Goal: Navigation & Orientation: Find specific page/section

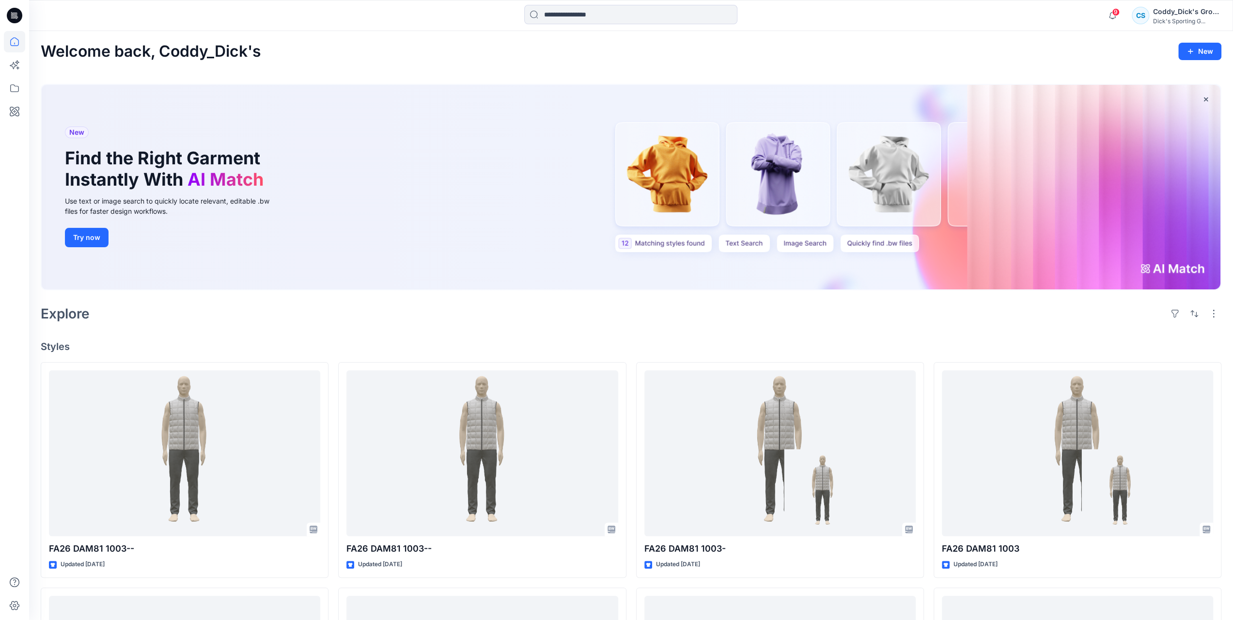
scroll to position [145, 0]
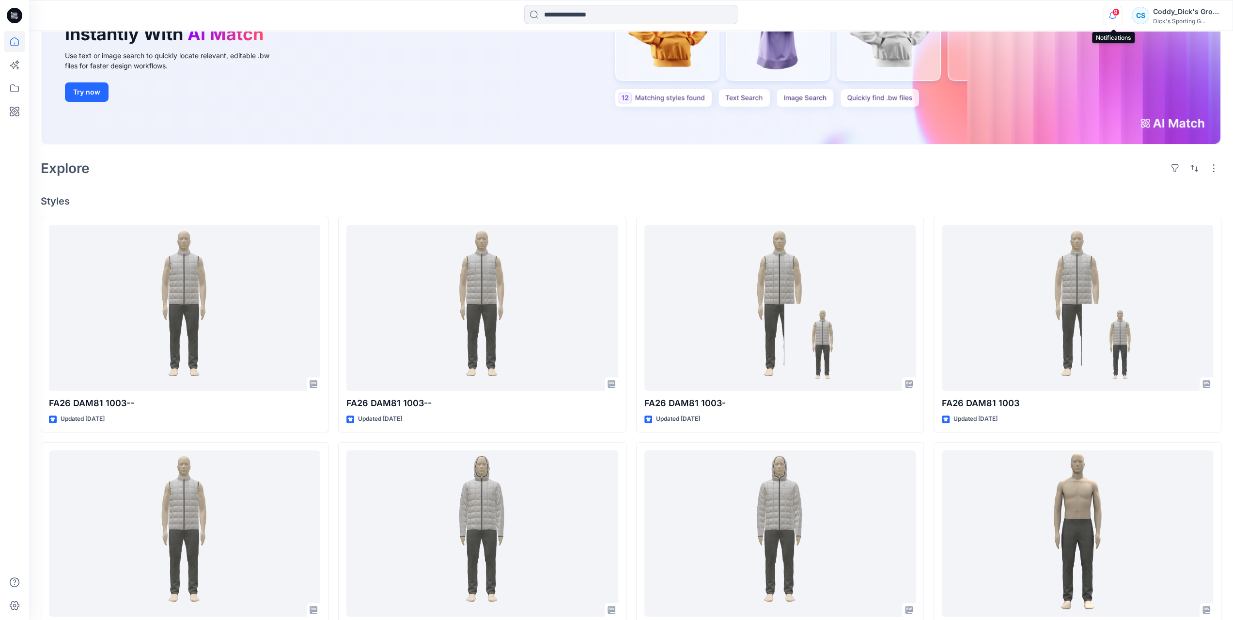
click at [1112, 14] on icon "button" at bounding box center [1112, 15] width 18 height 19
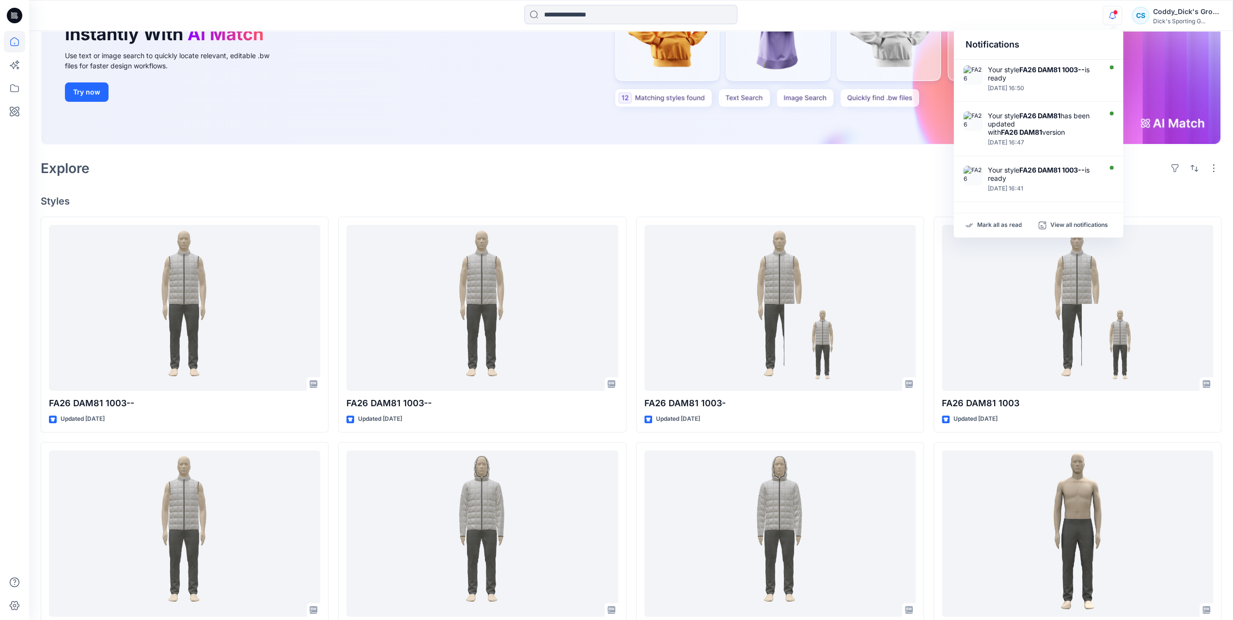
click at [511, 186] on div "Welcome back, [PERSON_NAME]'s New New Find the Right Garment Instantly With AI …" at bounding box center [631, 407] width 1204 height 1043
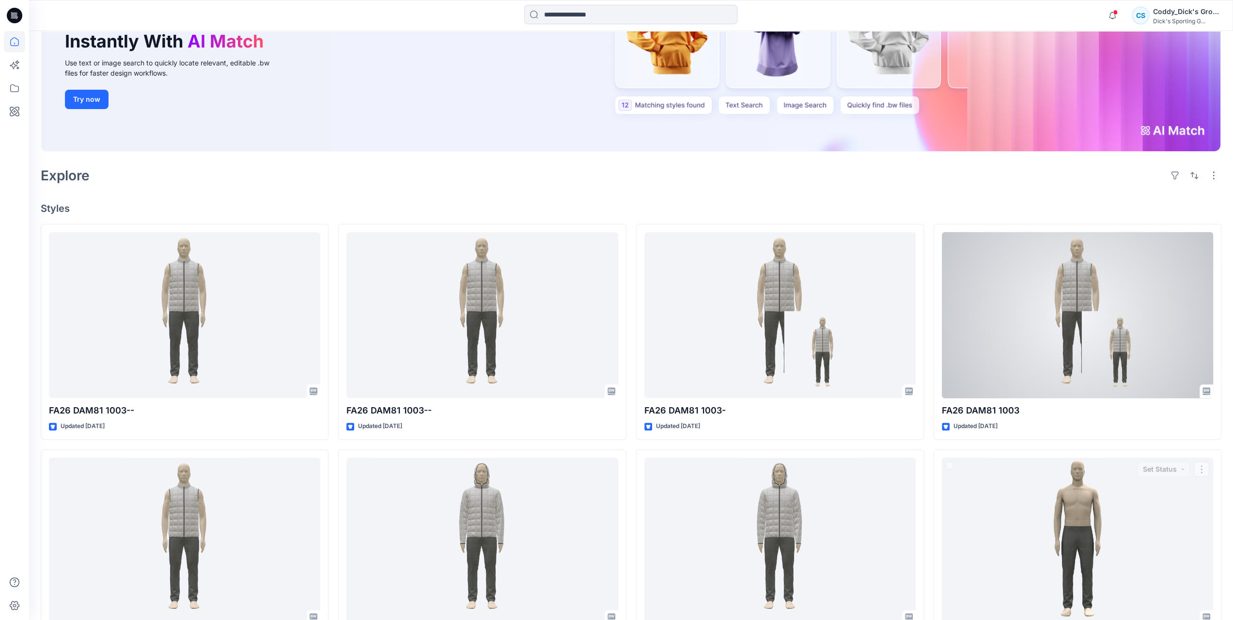
scroll to position [95, 0]
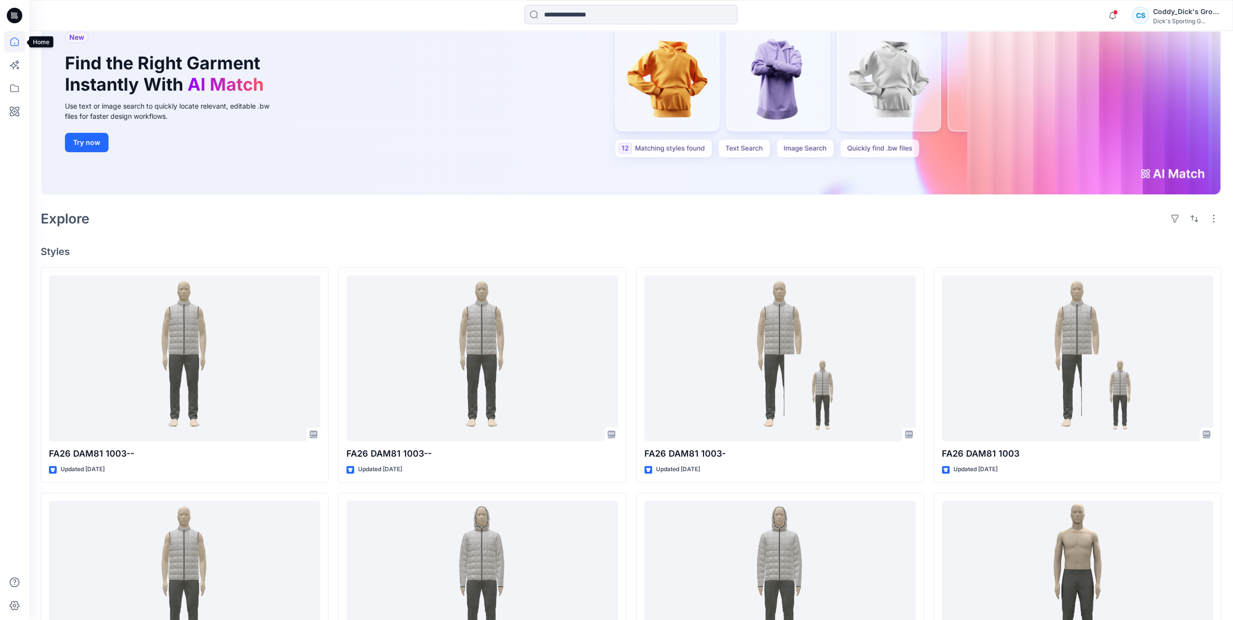
click at [13, 40] on icon at bounding box center [14, 41] width 21 height 21
click at [17, 96] on icon at bounding box center [14, 88] width 21 height 21
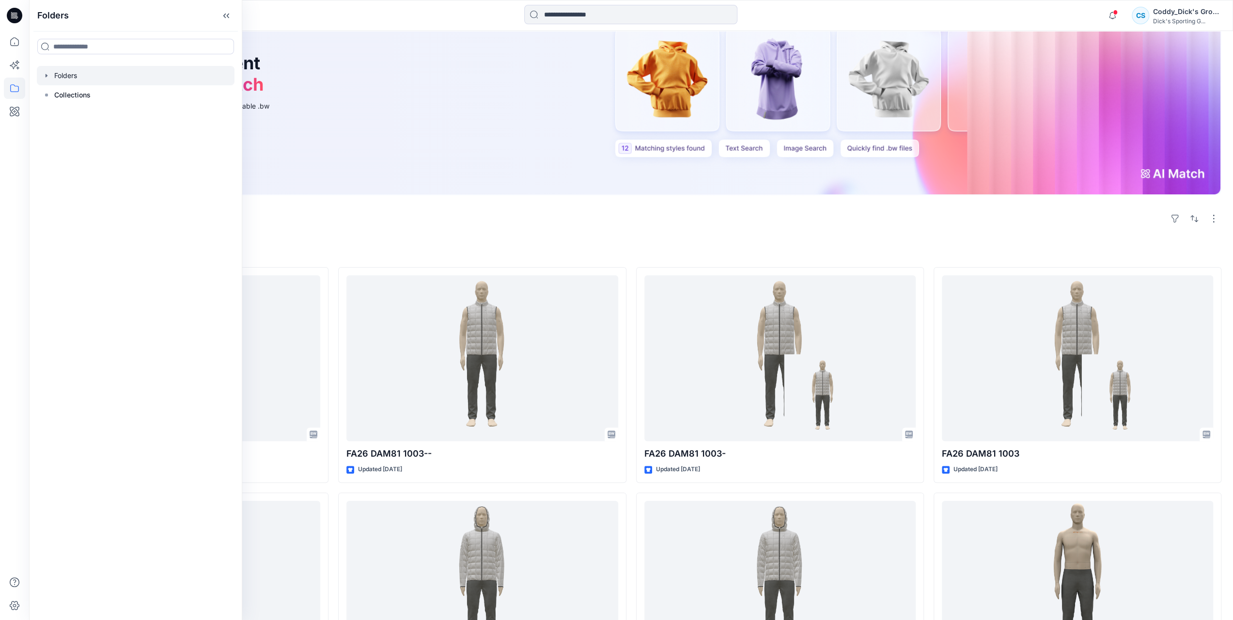
click at [50, 80] on div at bounding box center [136, 75] width 198 height 19
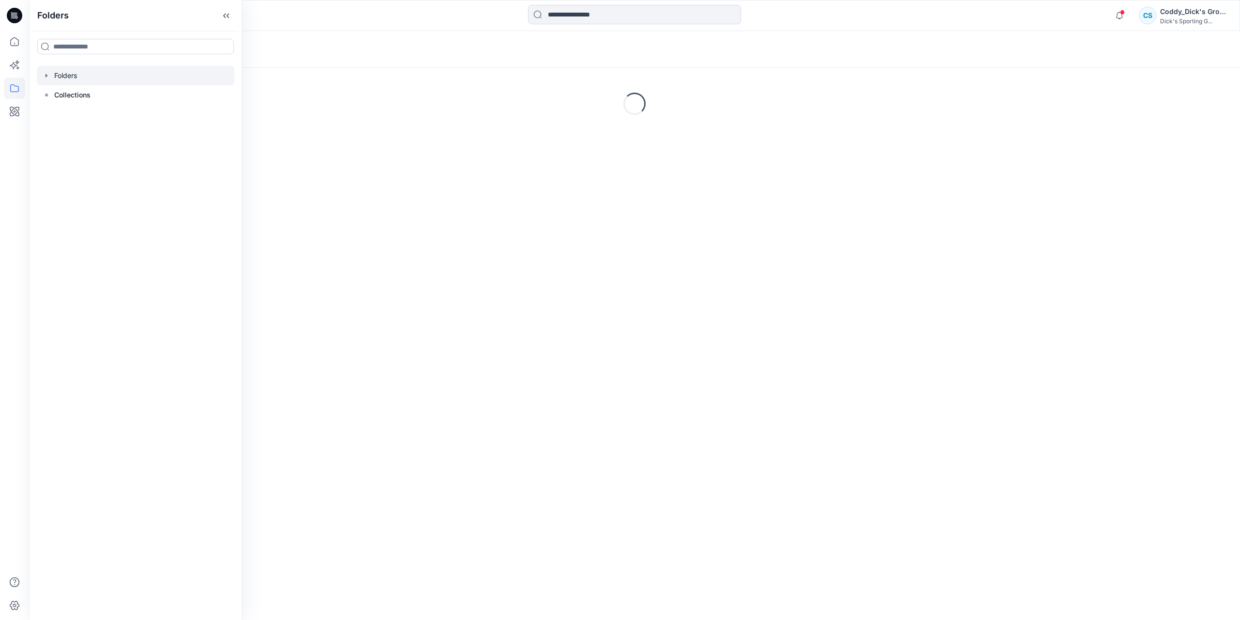
click at [45, 74] on icon "button" at bounding box center [47, 76] width 8 height 8
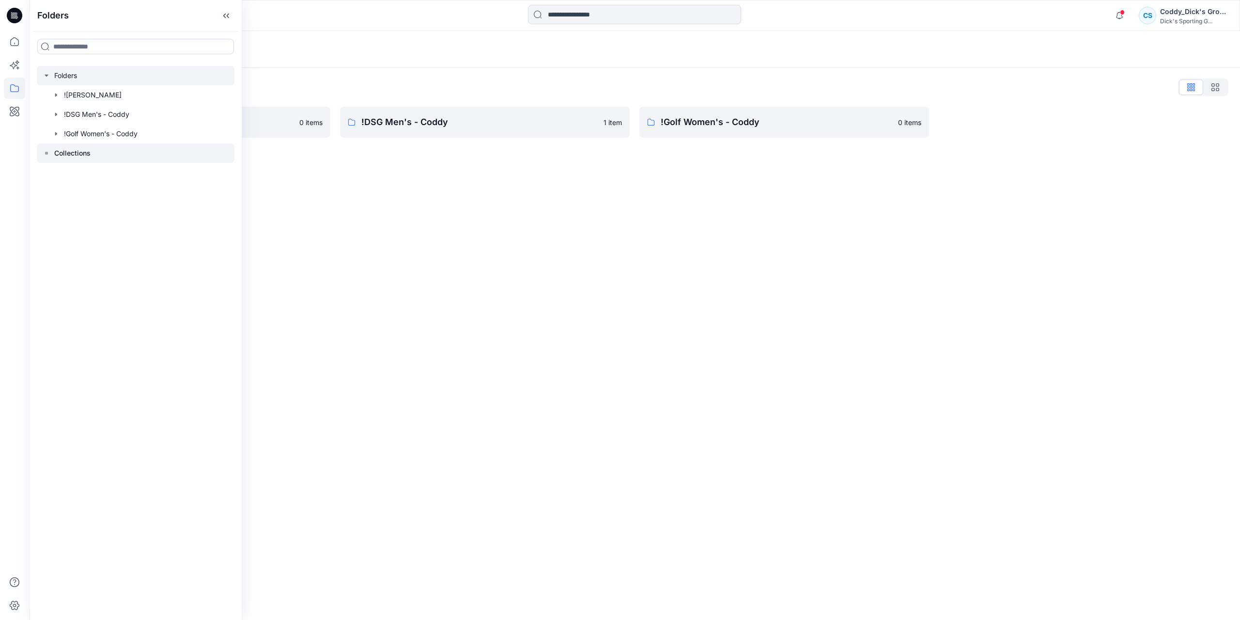
click at [76, 154] on p "Collections" at bounding box center [72, 153] width 36 height 12
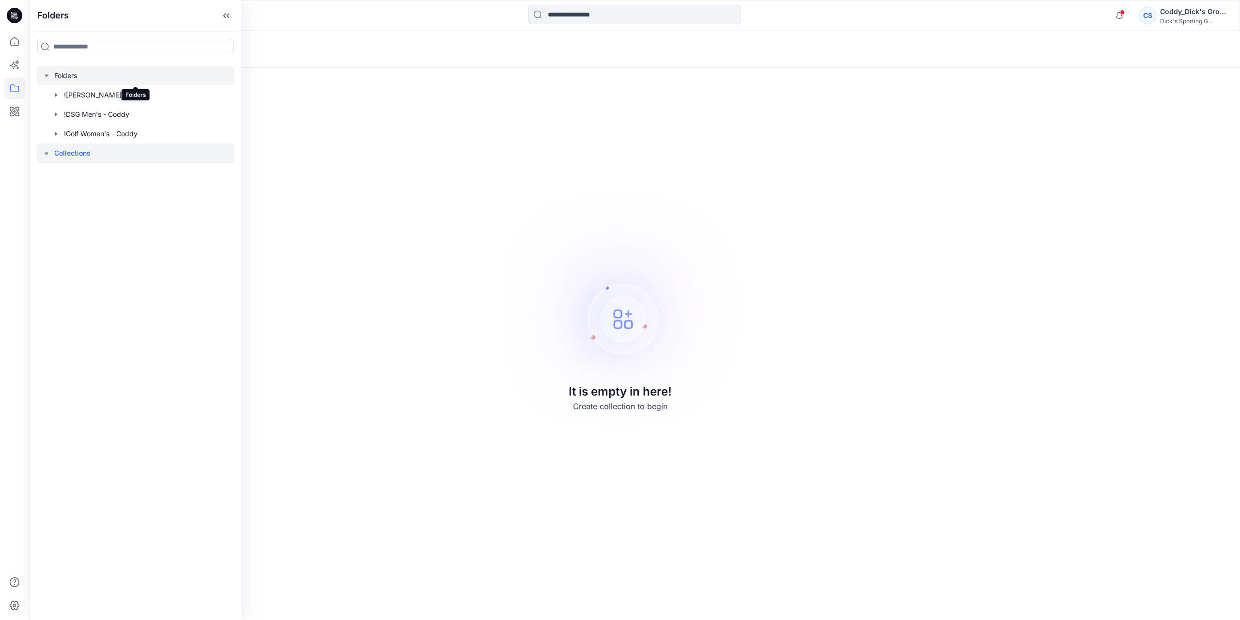
click at [99, 81] on div at bounding box center [136, 75] width 198 height 19
